Goal: Information Seeking & Learning: Learn about a topic

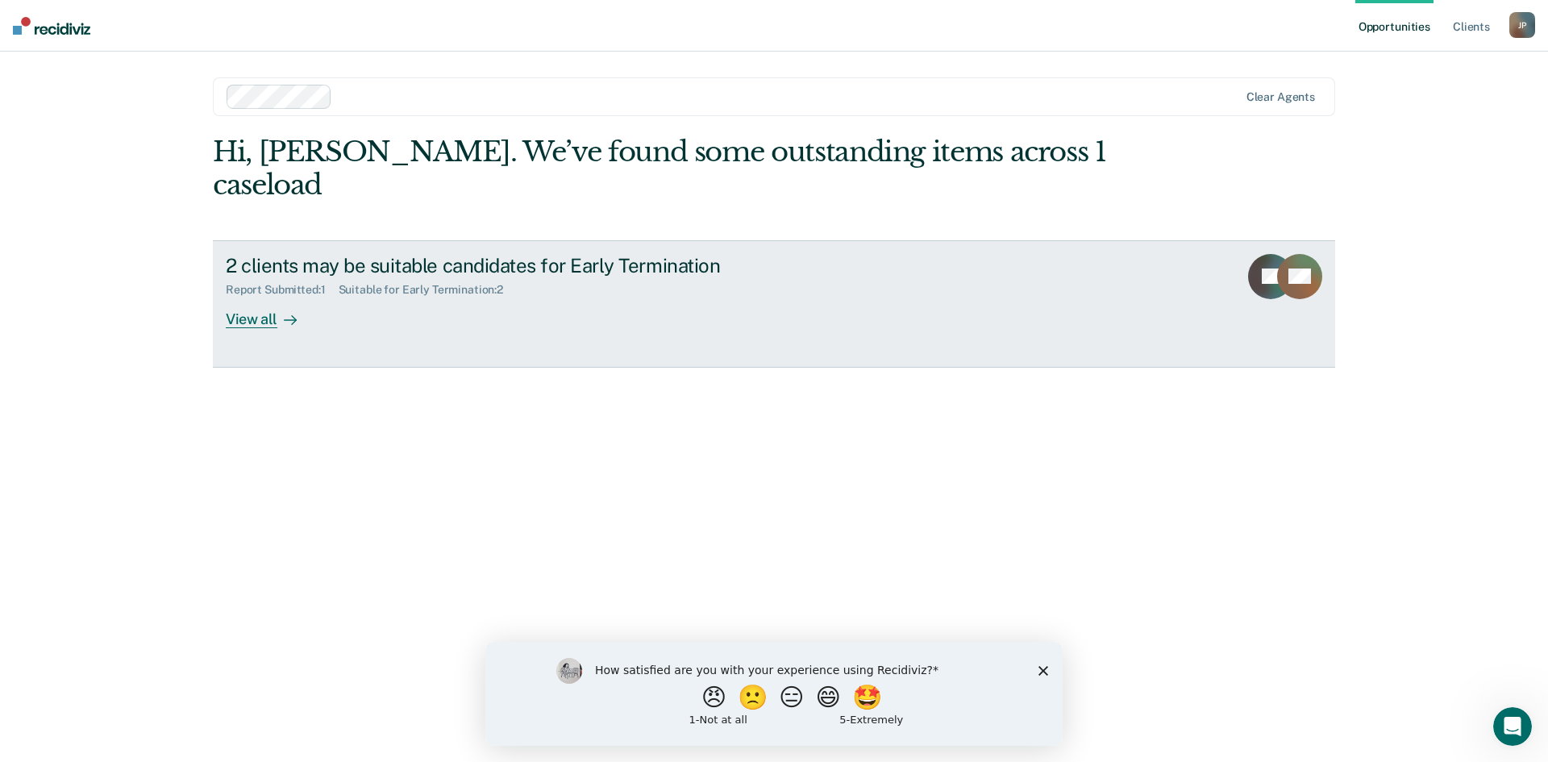
click at [247, 297] on div "View all" at bounding box center [271, 312] width 90 height 31
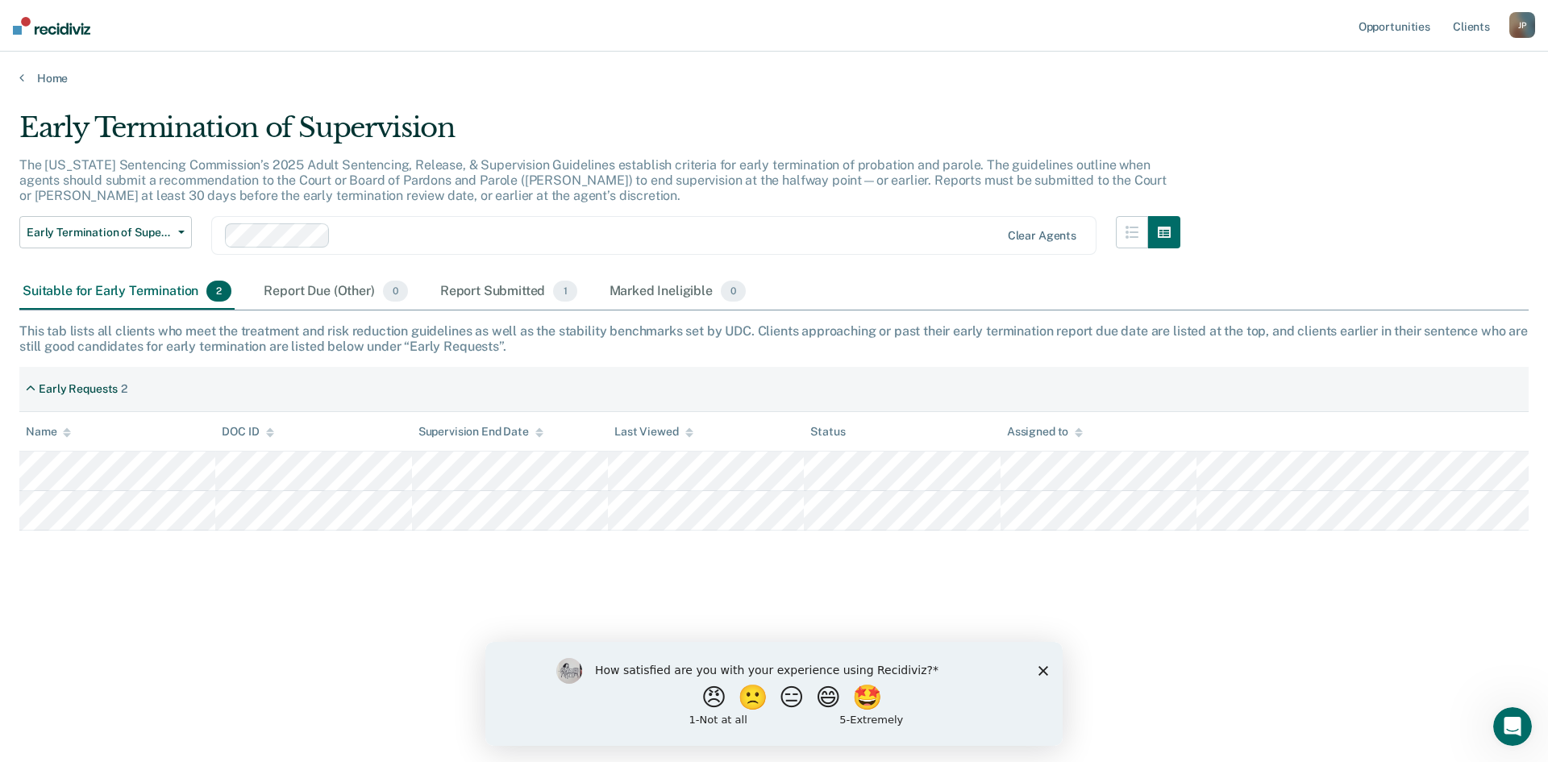
click at [15, 30] on img at bounding box center [51, 26] width 77 height 18
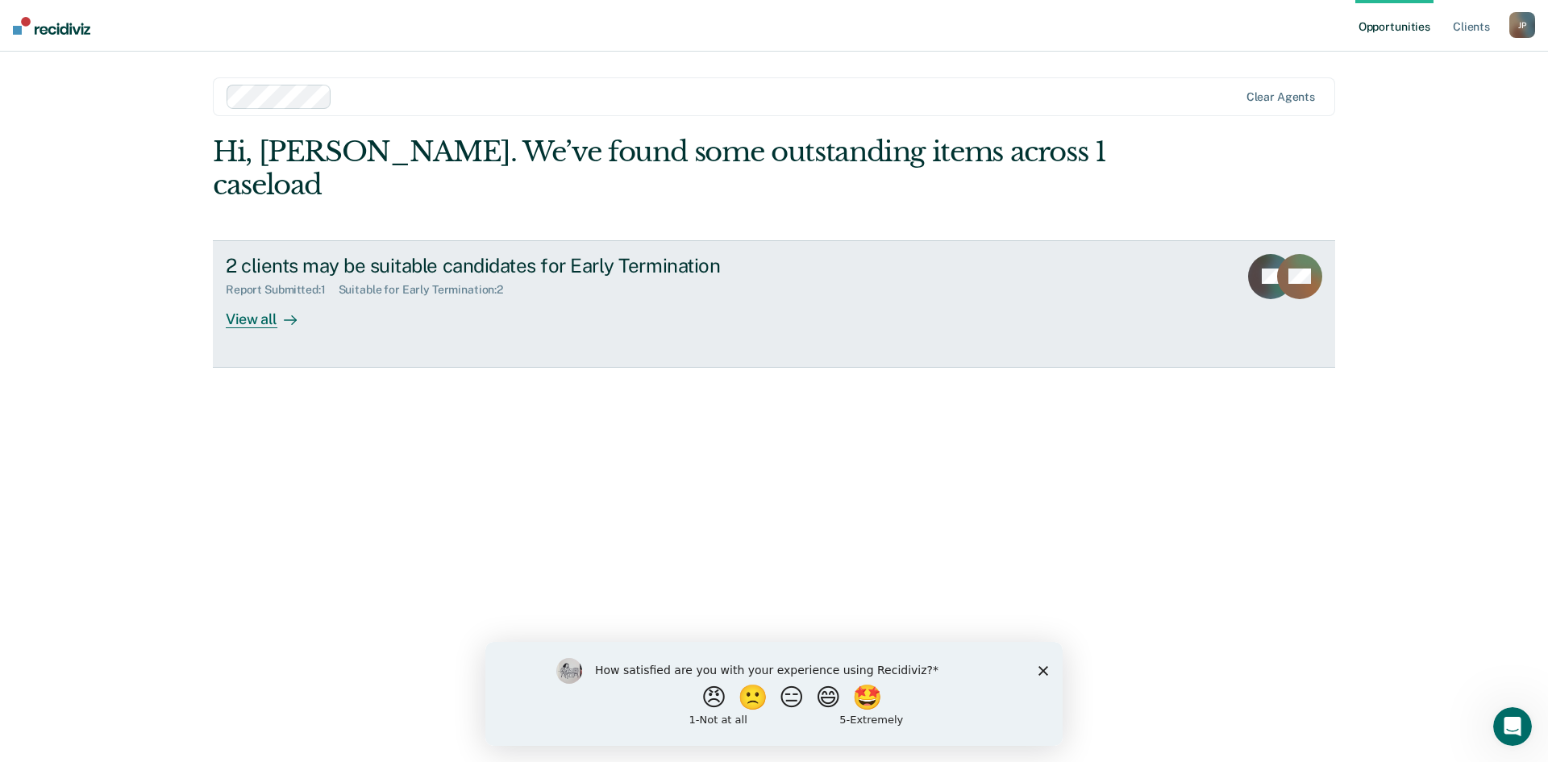
click at [251, 297] on div "View all" at bounding box center [271, 312] width 90 height 31
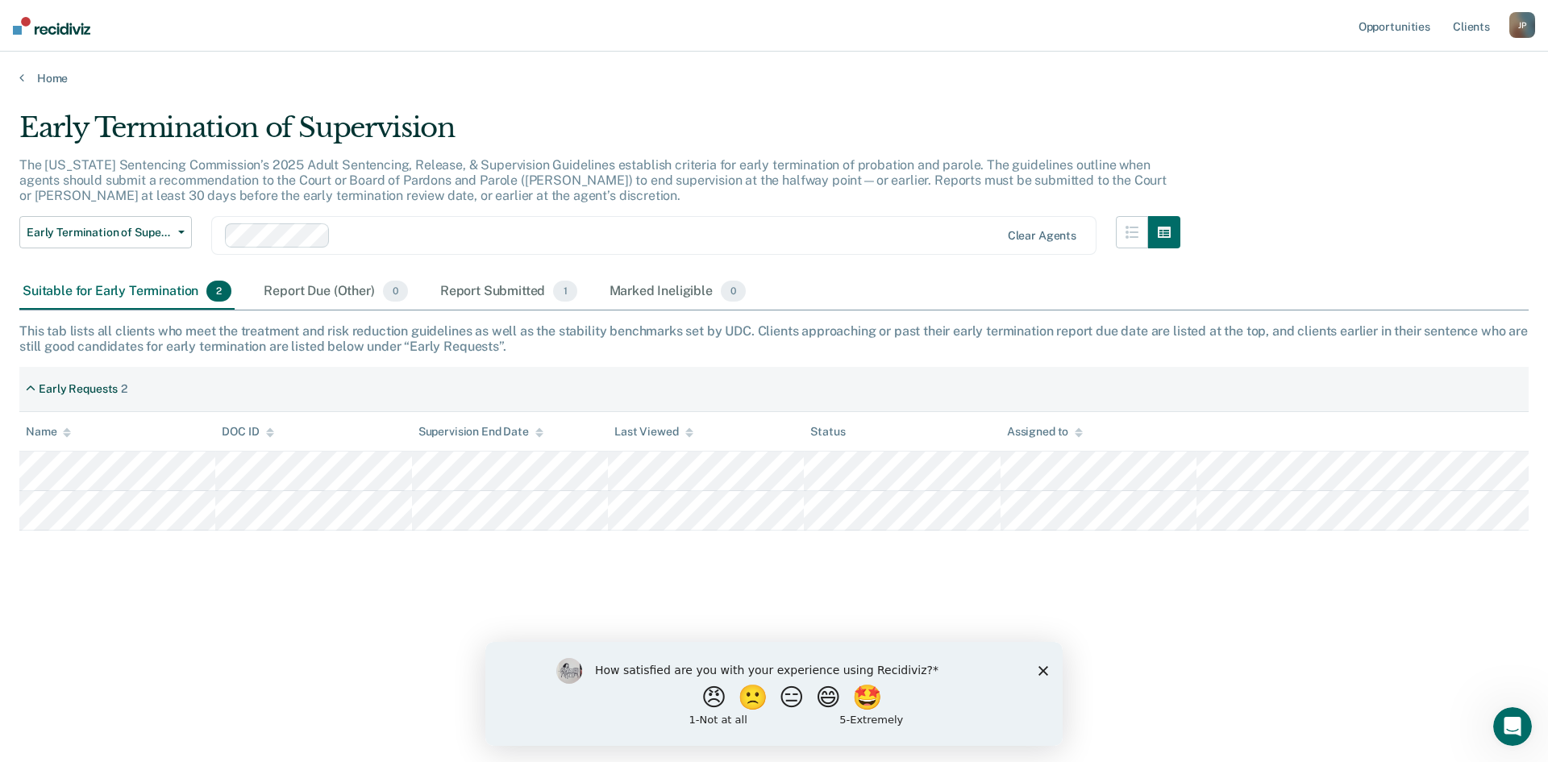
click at [1281, 608] on div "Early Termination of Supervision The [US_STATE] Sentencing Commission’s 2025 Ad…" at bounding box center [773, 376] width 1509 height 530
